Goal: Transaction & Acquisition: Purchase product/service

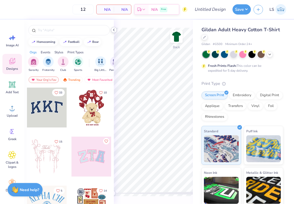
click at [115, 29] on icon at bounding box center [114, 30] width 4 height 4
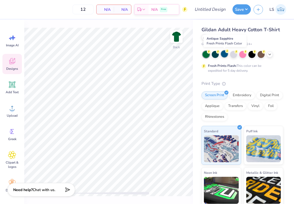
click at [226, 53] on div at bounding box center [224, 54] width 7 height 7
click at [237, 53] on circle at bounding box center [237, 51] width 4 height 4
click at [105, 9] on span "N/A" at bounding box center [105, 10] width 11 height 6
click at [86, 9] on input "12" at bounding box center [83, 10] width 21 height 10
click at [87, 10] on input "13" at bounding box center [83, 10] width 21 height 10
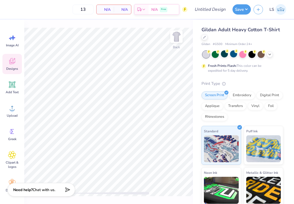
type input "13"
click at [281, 9] on img at bounding box center [281, 9] width 11 height 11
click at [235, 54] on div at bounding box center [233, 54] width 7 height 7
click at [235, 53] on div at bounding box center [233, 54] width 7 height 7
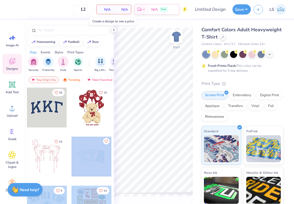
click at [153, 80] on div "12 N/A Per Item N/A Total Est. Delivery N/A Free Design Title Save LS Image AI …" at bounding box center [147, 102] width 294 height 204
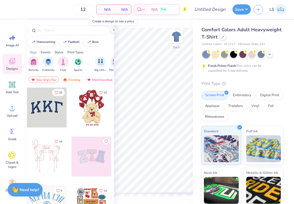
click at [93, 154] on div at bounding box center [92, 157] width 40 height 40
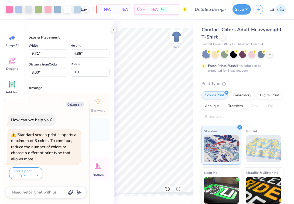
click at [218, 91] on div "Print Type Screen Print Embroidery Digital Print Applique Transfers Vinyl Foil …" at bounding box center [243, 165] width 82 height 168
click at [112, 29] on icon at bounding box center [114, 30] width 4 height 4
type textarea "x"
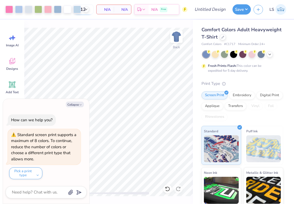
click at [86, 10] on input "12" at bounding box center [83, 10] width 21 height 10
type input "1"
type textarea "x"
type input "13"
click at [77, 9] on div at bounding box center [77, 9] width 8 height 8
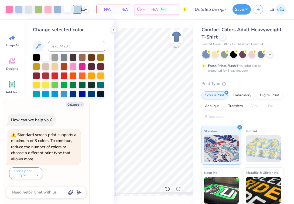
click at [67, 9] on div at bounding box center [68, 9] width 8 height 8
click at [75, 103] on button "Collapse" at bounding box center [75, 105] width 18 height 6
type textarea "x"
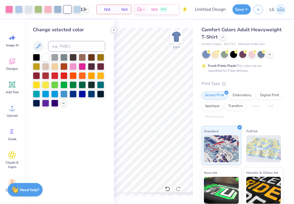
click at [114, 30] on icon at bounding box center [114, 30] width 4 height 4
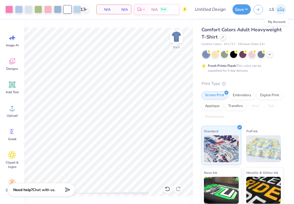
click at [280, 10] on img at bounding box center [281, 9] width 11 height 11
